Goal: Information Seeking & Learning: Learn about a topic

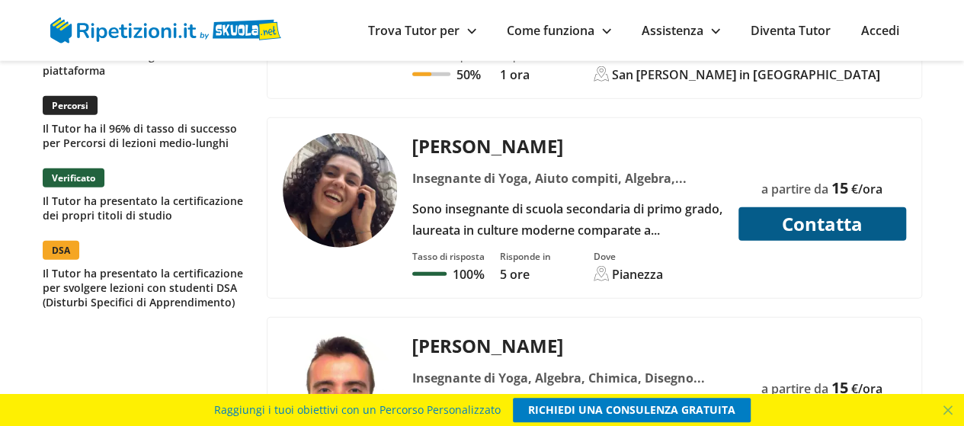
scroll to position [2091, 0]
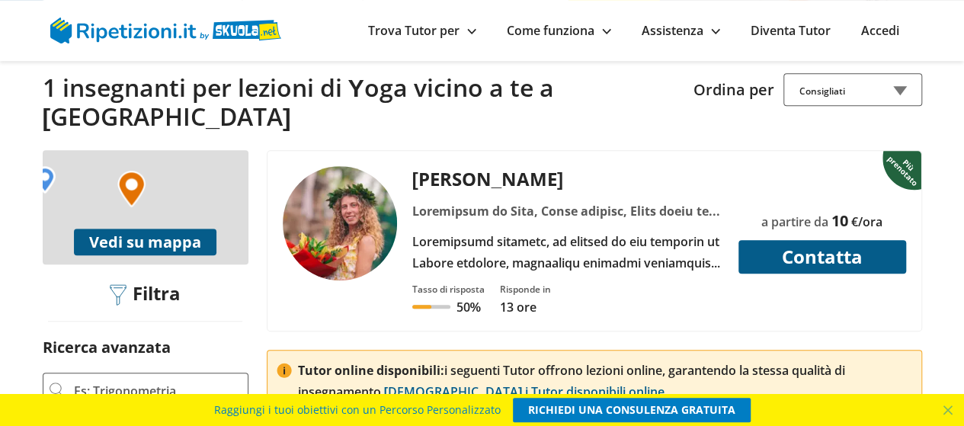
scroll to position [364, 0]
